Goal: Task Accomplishment & Management: Use online tool/utility

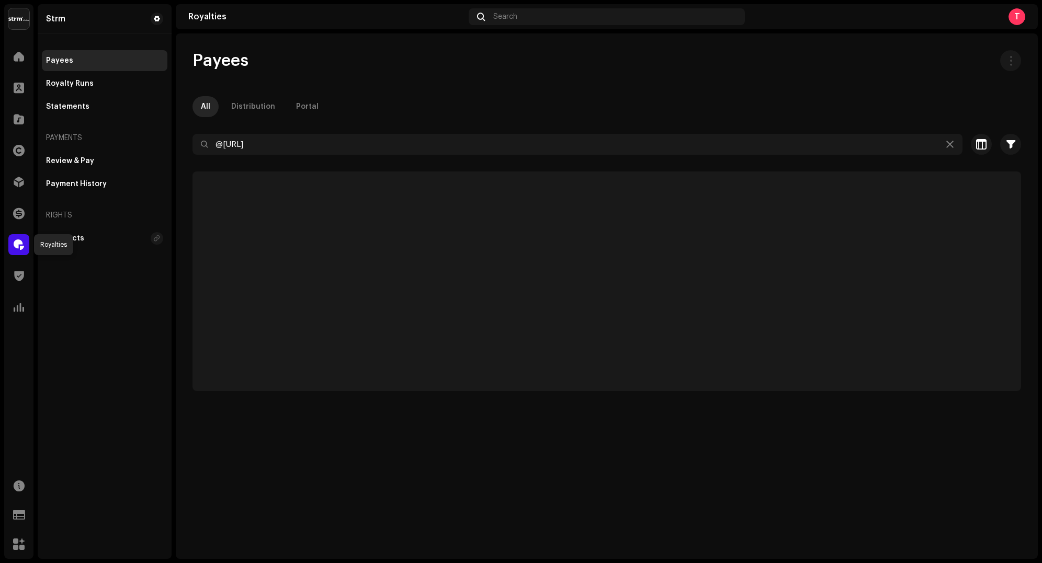
click at [14, 241] on span at bounding box center [19, 245] width 10 height 8
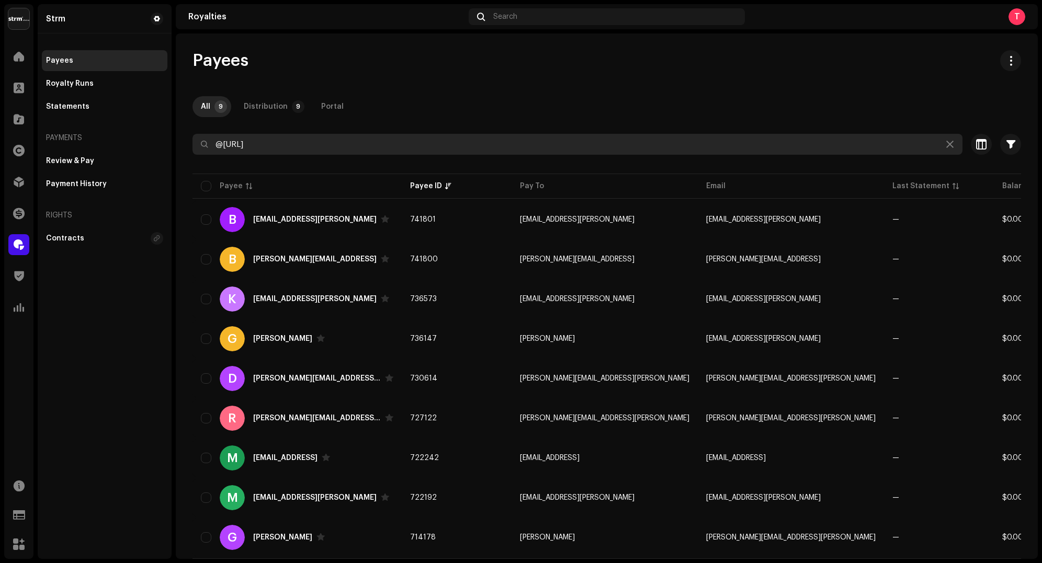
click at [302, 140] on input "@[URL]" at bounding box center [577, 144] width 770 height 21
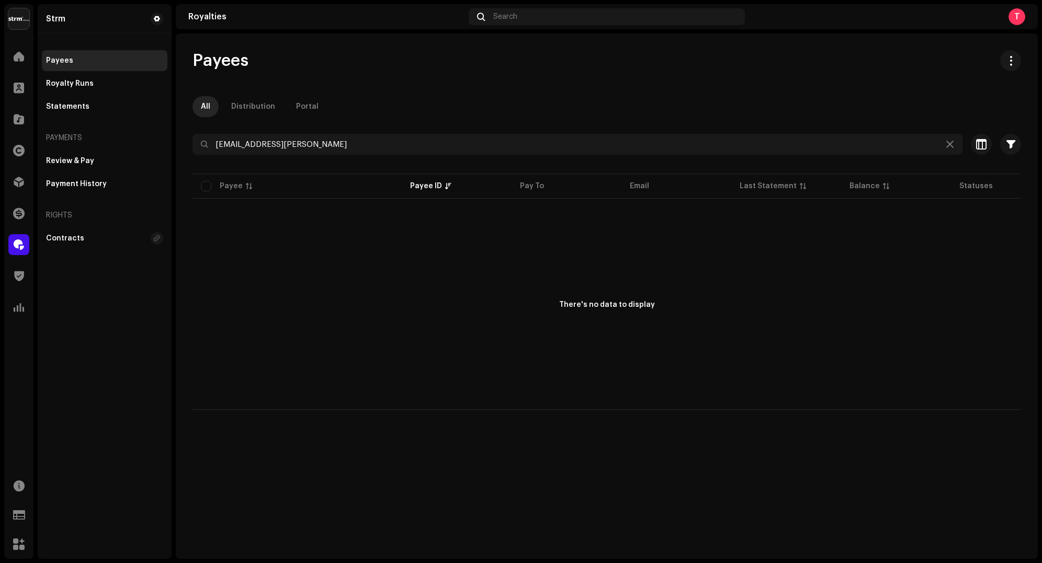
click at [549, 70] on div "Payees" at bounding box center [606, 60] width 828 height 21
click at [371, 149] on input "[EMAIL_ADDRESS][PERSON_NAME]" at bounding box center [577, 144] width 770 height 21
type input "2"
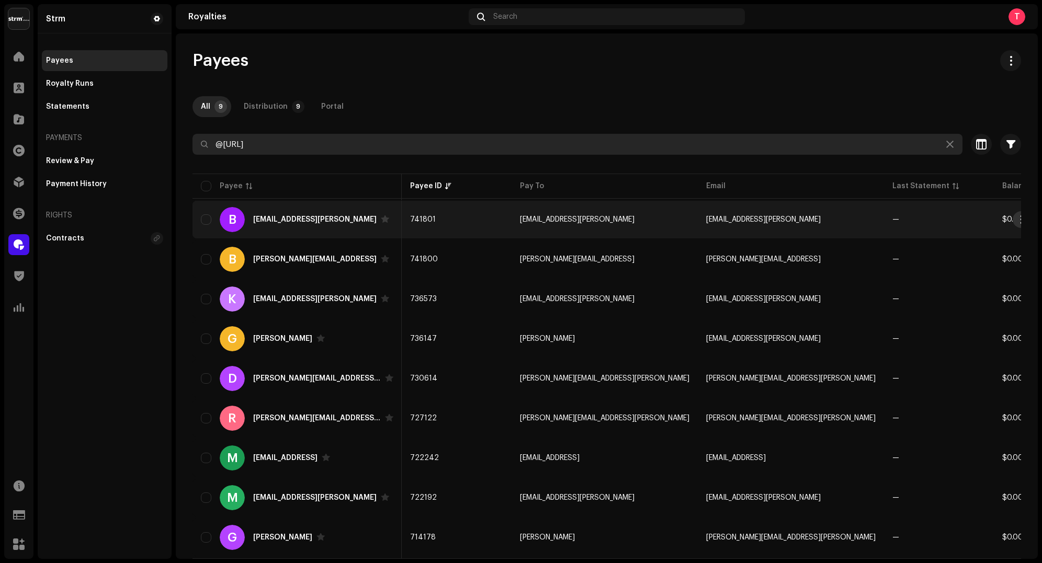
scroll to position [0, 57]
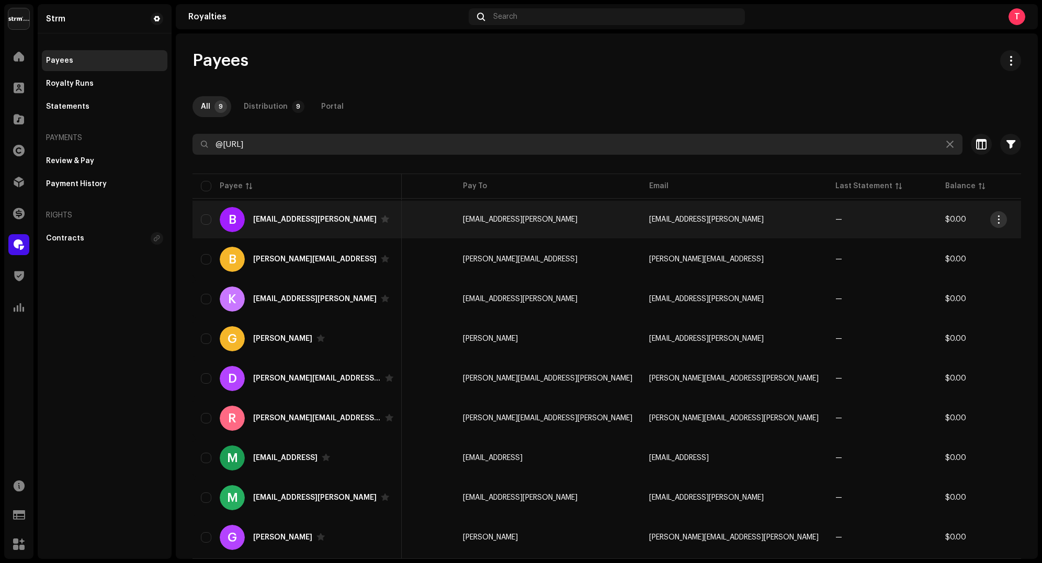
type input "@[URL]"
click at [997, 222] on span "button" at bounding box center [998, 219] width 8 height 8
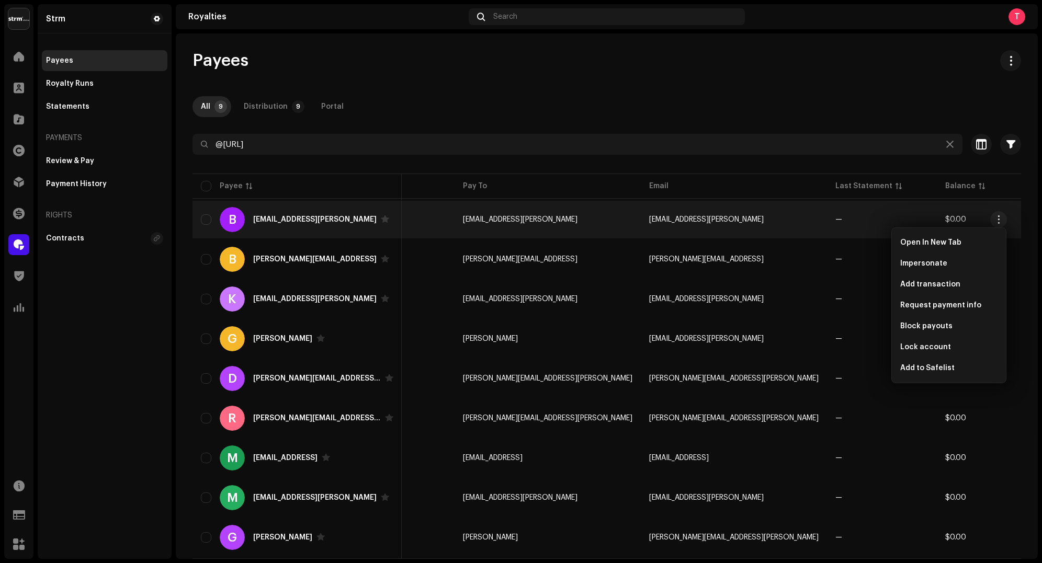
click at [850, 96] on div "All 9 Distribution 9 Portal" at bounding box center [606, 106] width 828 height 21
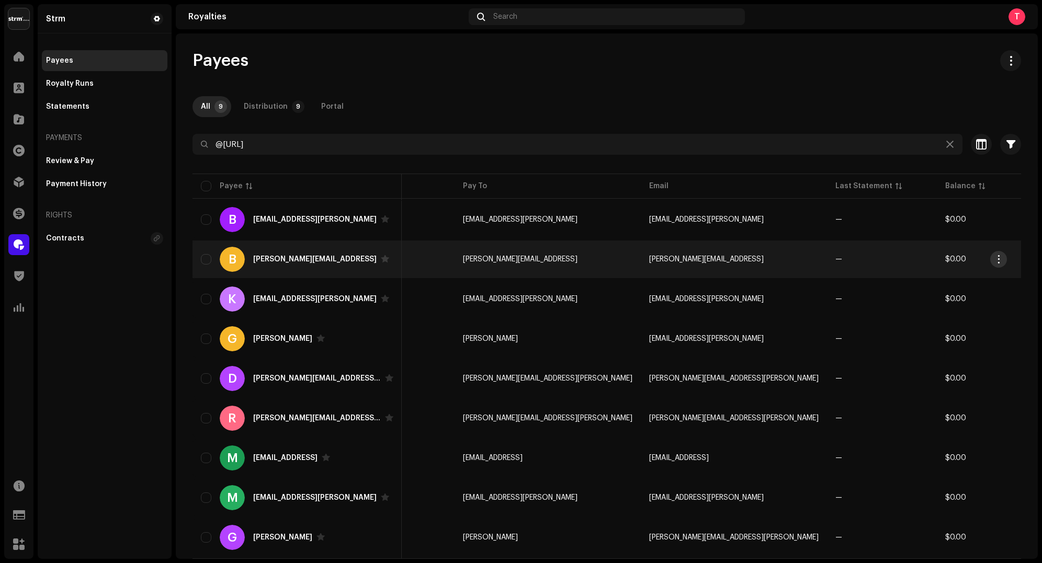
click at [997, 257] on span "button" at bounding box center [998, 259] width 8 height 8
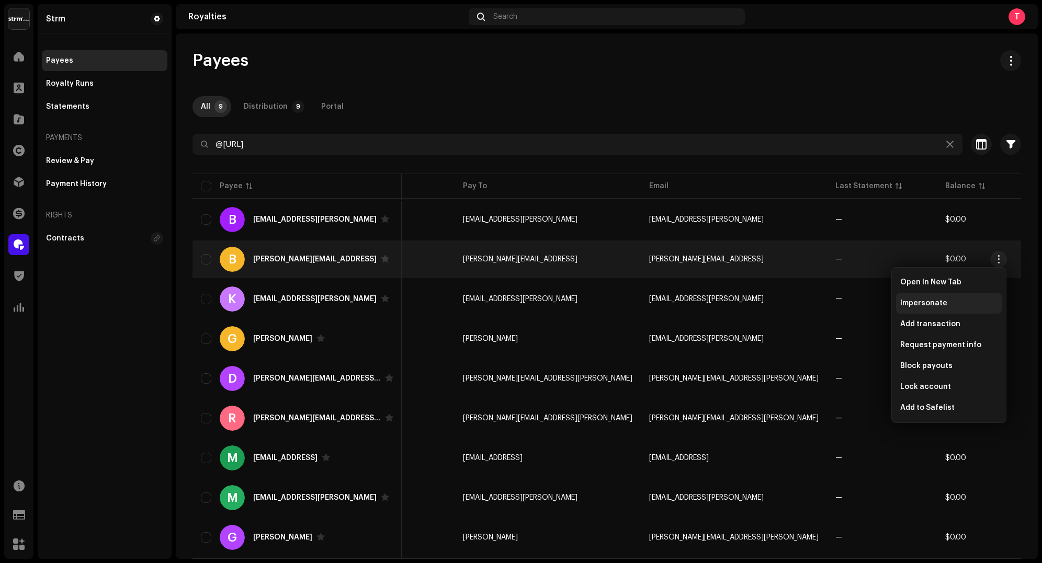
click at [935, 306] on span "Impersonate" at bounding box center [923, 303] width 47 height 8
